Goal: Transaction & Acquisition: Purchase product/service

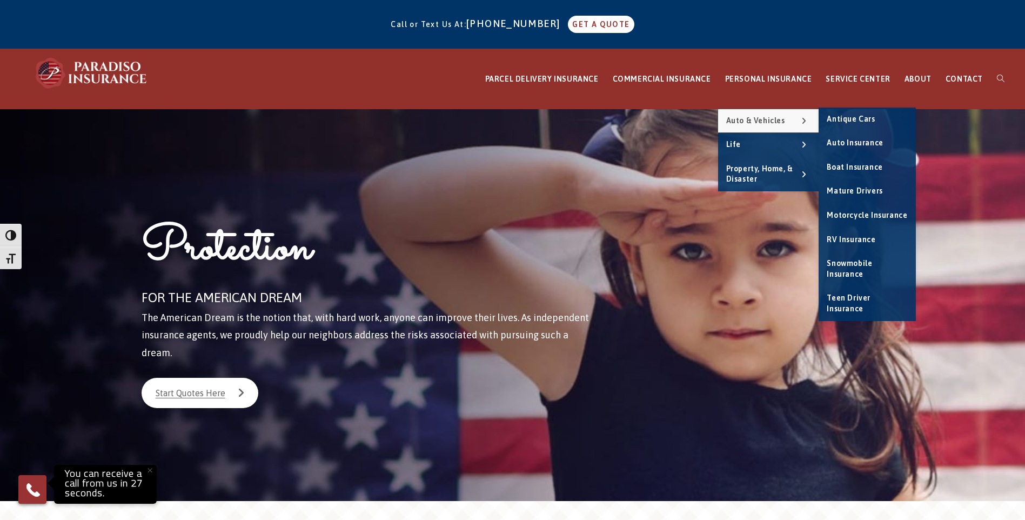
click at [754, 118] on span "Auto & Vehicles" at bounding box center [755, 120] width 59 height 9
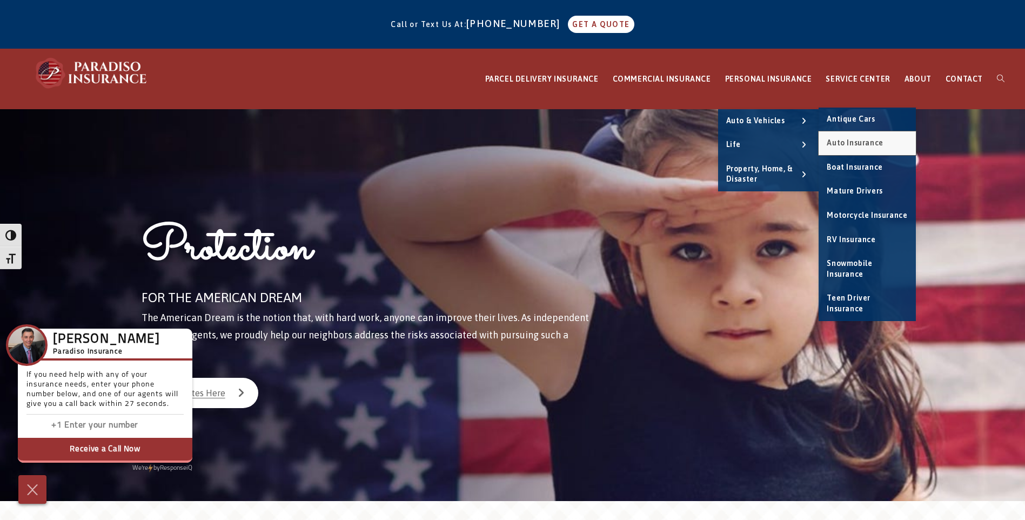
click at [858, 144] on span "Auto Insurance" at bounding box center [854, 142] width 56 height 9
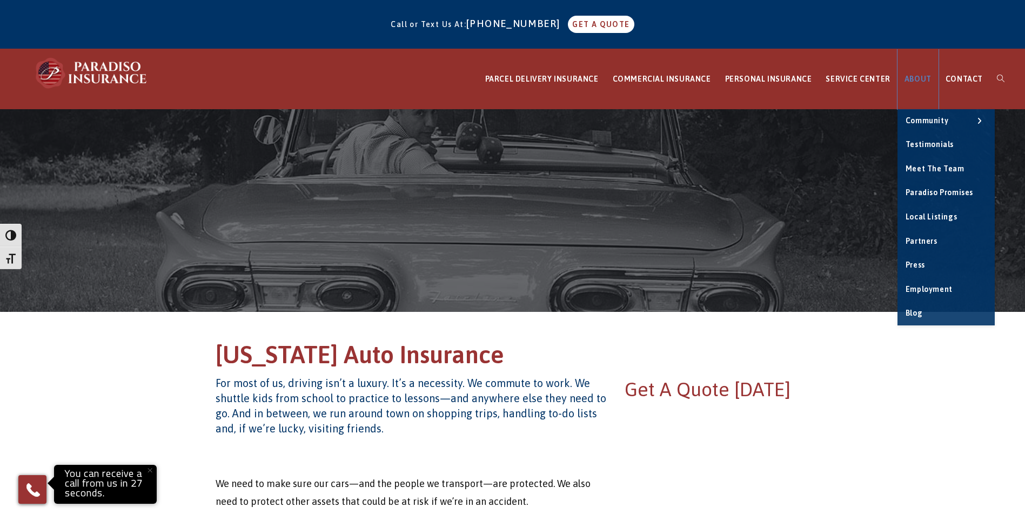
click at [921, 83] on link "ABOUT" at bounding box center [917, 79] width 41 height 60
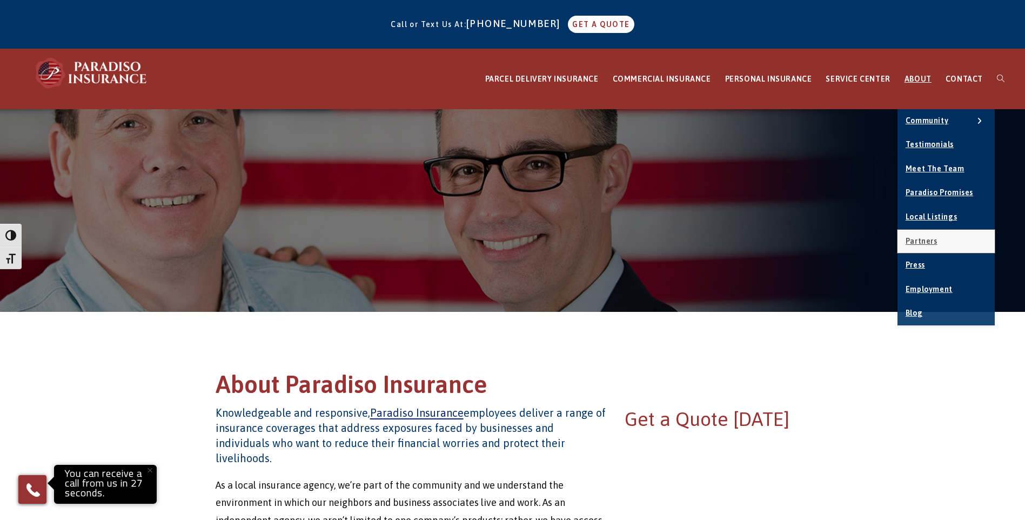
click at [930, 242] on span "Partners" at bounding box center [921, 241] width 32 height 9
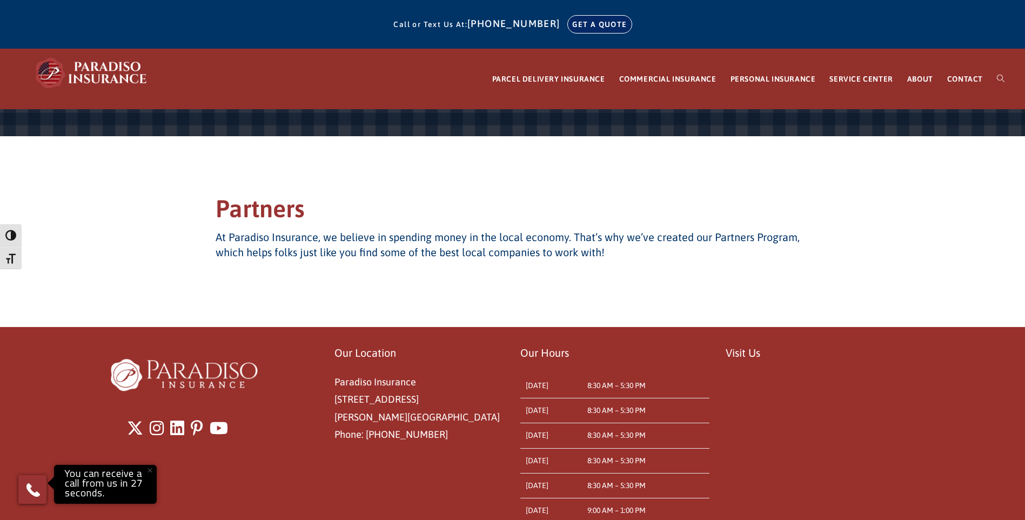
click at [569, 18] on link "GET A QUOTE" at bounding box center [599, 24] width 63 height 17
